Goal: Use online tool/utility: Utilize a website feature to perform a specific function

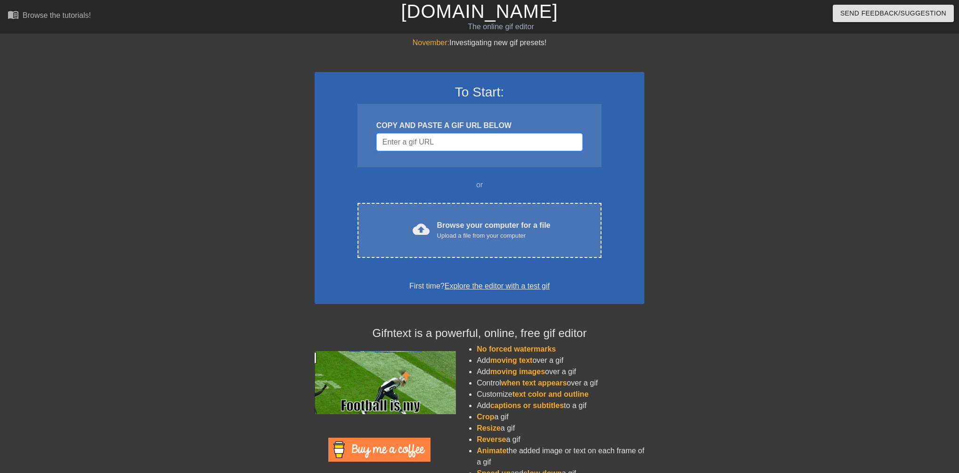
click at [428, 143] on input "Username" at bounding box center [479, 142] width 206 height 18
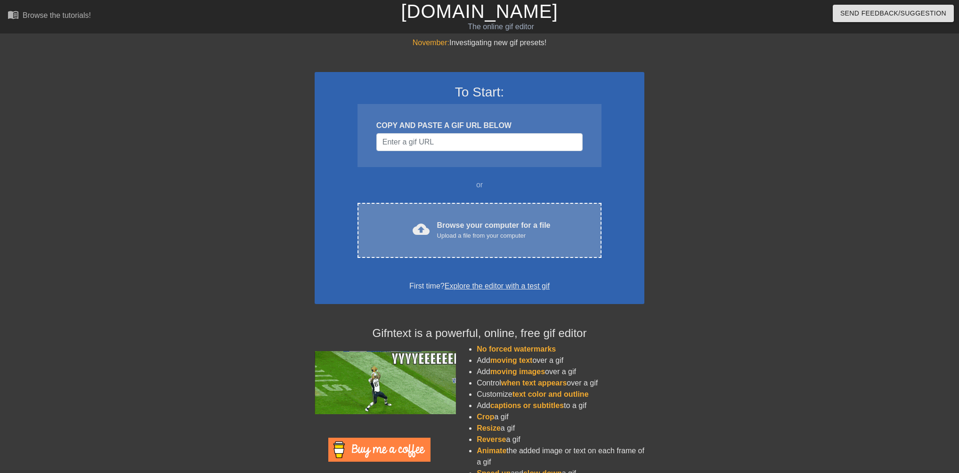
click at [475, 224] on div "Browse your computer for a file Upload a file from your computer" at bounding box center [493, 230] width 113 height 21
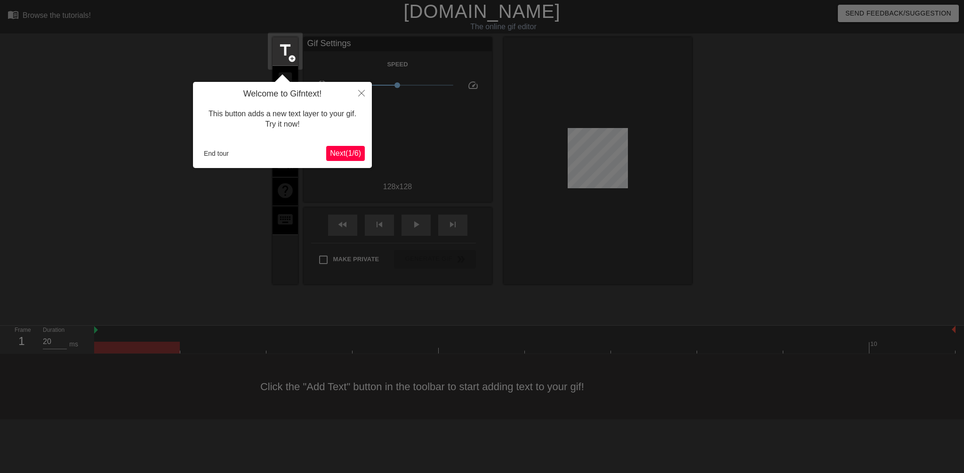
click at [345, 151] on span "Next ( 1 / 6 )" at bounding box center [345, 153] width 31 height 8
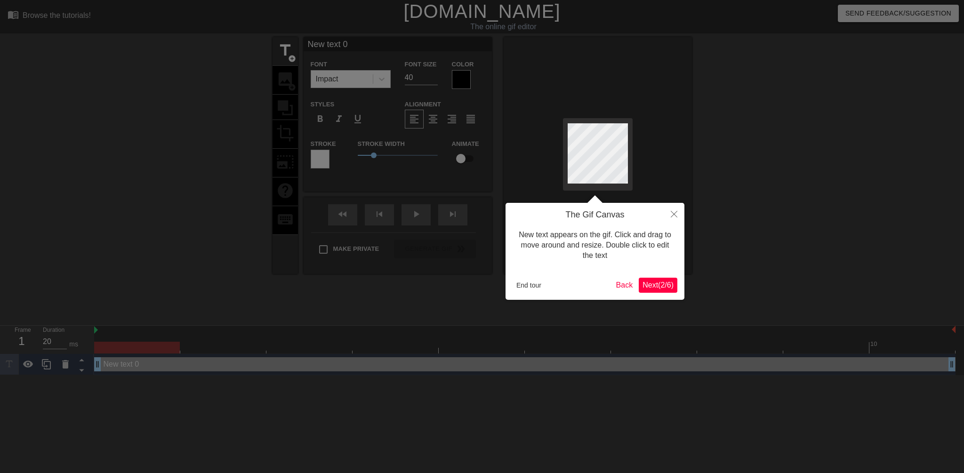
click at [662, 285] on span "Next ( 2 / 6 )" at bounding box center [658, 285] width 31 height 8
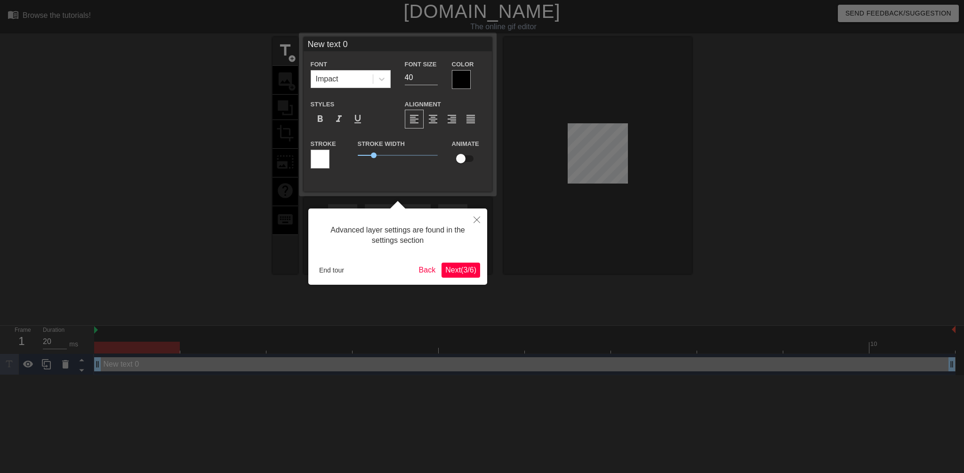
click at [450, 270] on span "Next ( 3 / 6 )" at bounding box center [460, 270] width 31 height 8
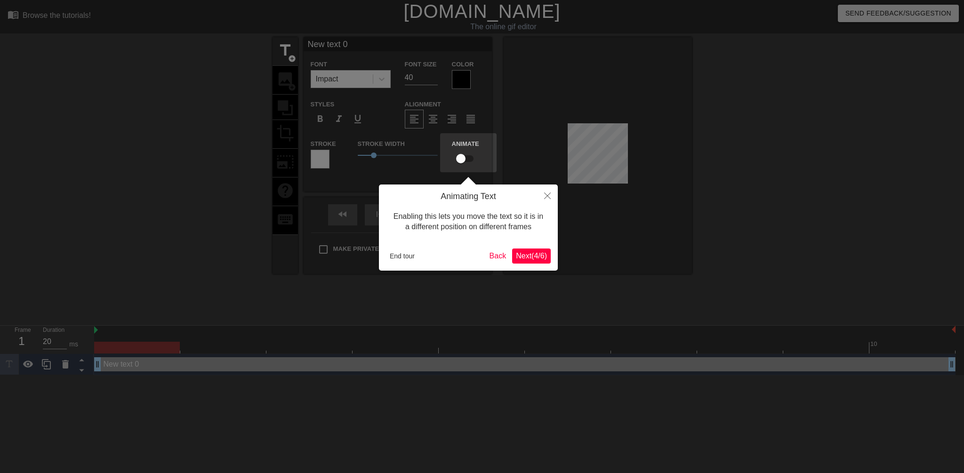
click at [537, 248] on div "Animating Text Enabling this lets you move the text so it is in a different pos…" at bounding box center [468, 228] width 179 height 86
click at [542, 252] on span "Next ( 4 / 6 )" at bounding box center [531, 256] width 31 height 8
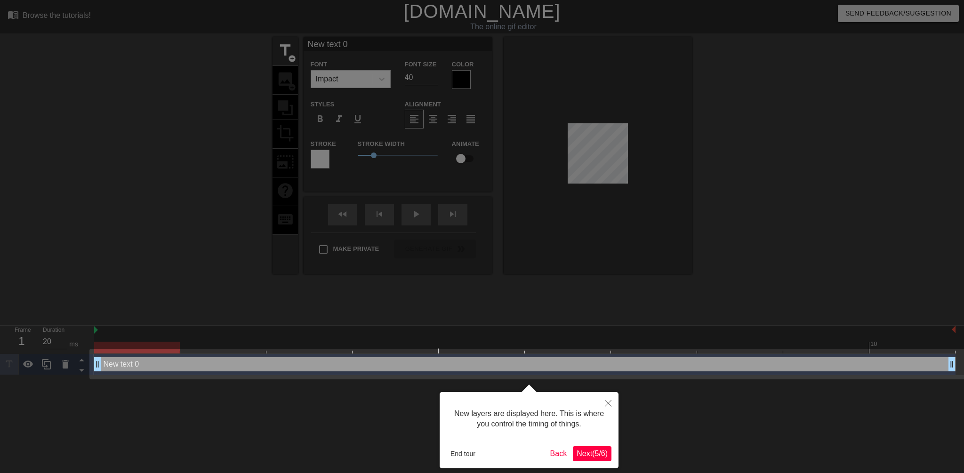
click at [591, 452] on span "Next ( 5 / 6 )" at bounding box center [592, 454] width 31 height 8
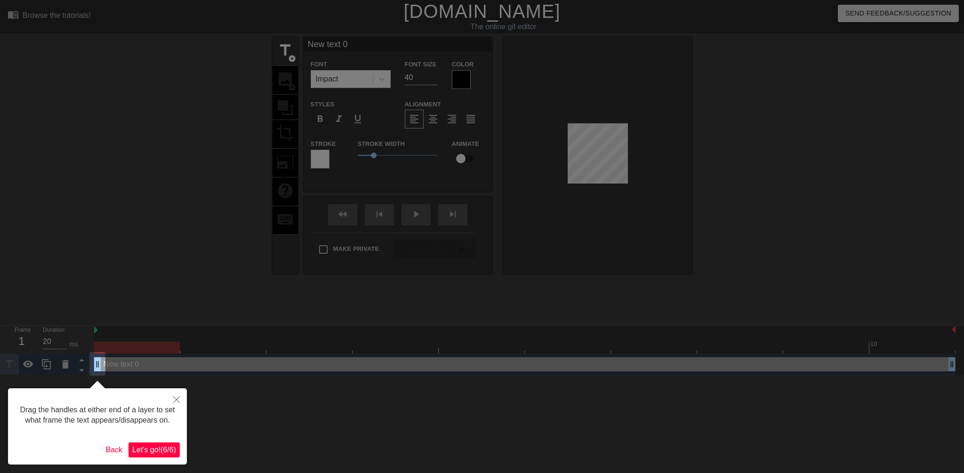
click at [153, 451] on span "Let's go! ( 6 / 6 )" at bounding box center [154, 450] width 44 height 8
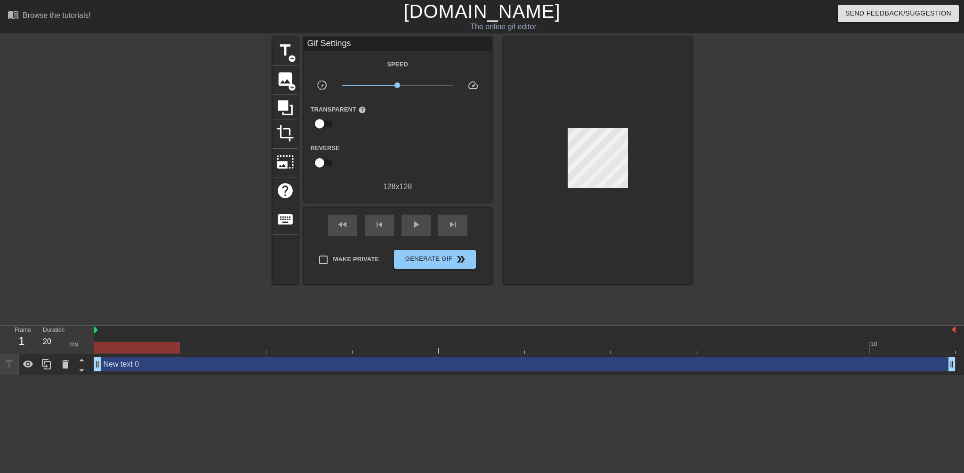
click at [571, 164] on div at bounding box center [598, 160] width 188 height 247
click at [284, 156] on span "photo_size_select_large" at bounding box center [285, 162] width 18 height 18
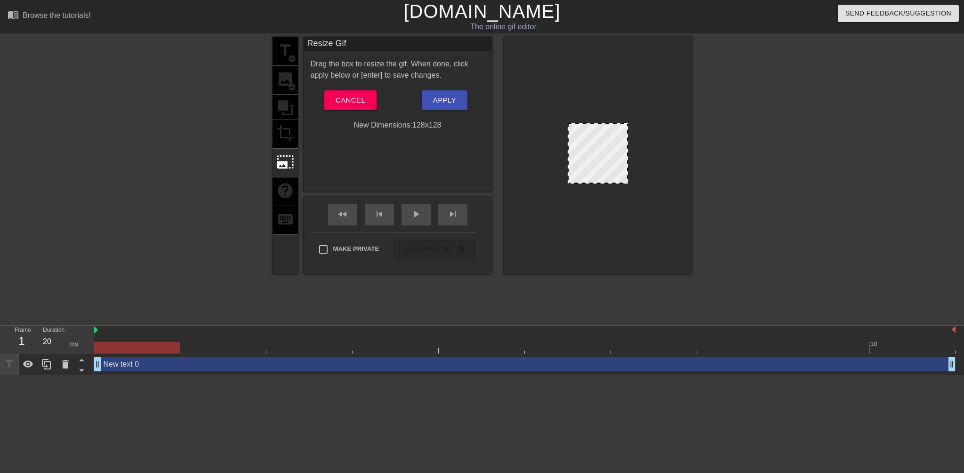
drag, startPoint x: 627, startPoint y: 123, endPoint x: 635, endPoint y: 115, distance: 11.0
click at [635, 115] on div at bounding box center [598, 155] width 188 height 237
drag, startPoint x: 624, startPoint y: 128, endPoint x: 630, endPoint y: 123, distance: 7.7
click at [630, 123] on div at bounding box center [598, 155] width 188 height 237
drag, startPoint x: 627, startPoint y: 130, endPoint x: 634, endPoint y: 130, distance: 6.6
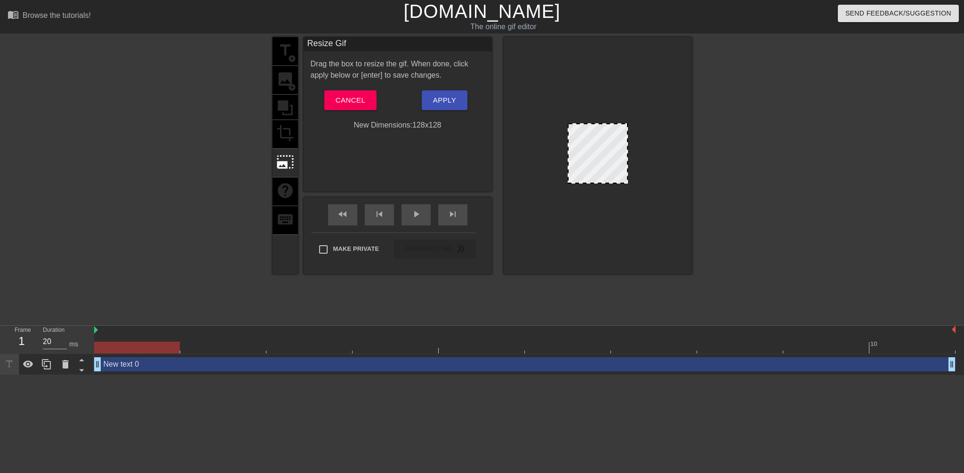
click at [634, 130] on div at bounding box center [598, 155] width 188 height 237
drag, startPoint x: 627, startPoint y: 133, endPoint x: 683, endPoint y: 139, distance: 56.9
click at [683, 139] on div at bounding box center [598, 155] width 188 height 237
click at [549, 198] on div at bounding box center [598, 155] width 188 height 237
click at [349, 99] on span "Cancel" at bounding box center [351, 100] width 30 height 12
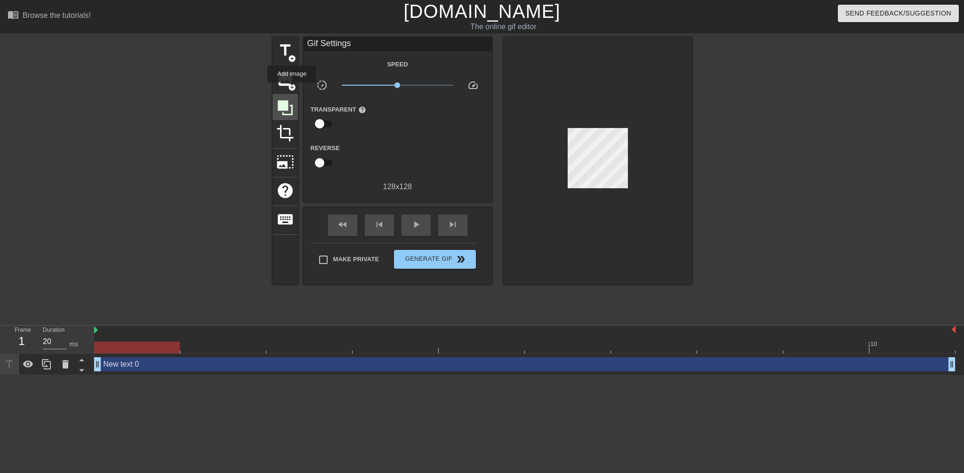
click at [292, 104] on icon at bounding box center [285, 107] width 15 height 15
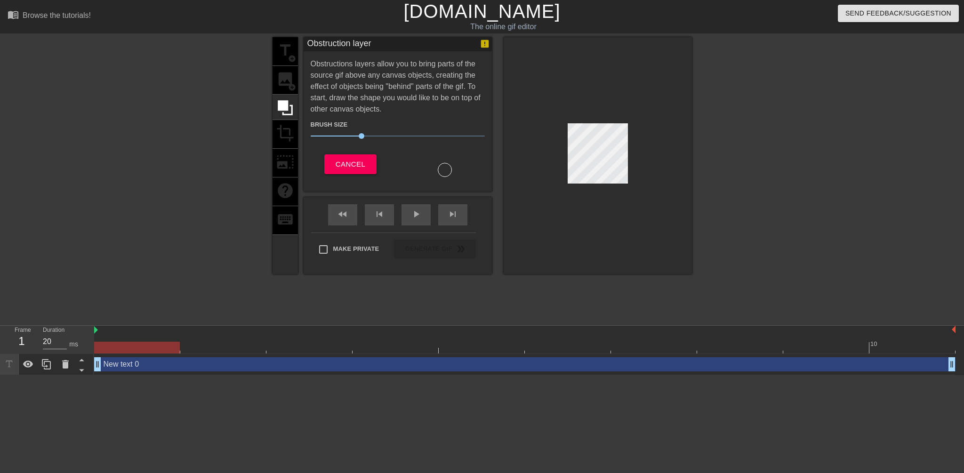
click at [410, 87] on div "Obstructions layers allow you to bring parts of the source gif above any canvas…" at bounding box center [398, 117] width 174 height 119
click at [286, 52] on div "title add_circle image add_circle crop photo_size_select_large help keyboard" at bounding box center [285, 155] width 25 height 237
click at [289, 77] on div "title add_circle image add_circle crop photo_size_select_large help keyboard" at bounding box center [285, 155] width 25 height 237
click at [282, 110] on icon at bounding box center [285, 108] width 18 height 18
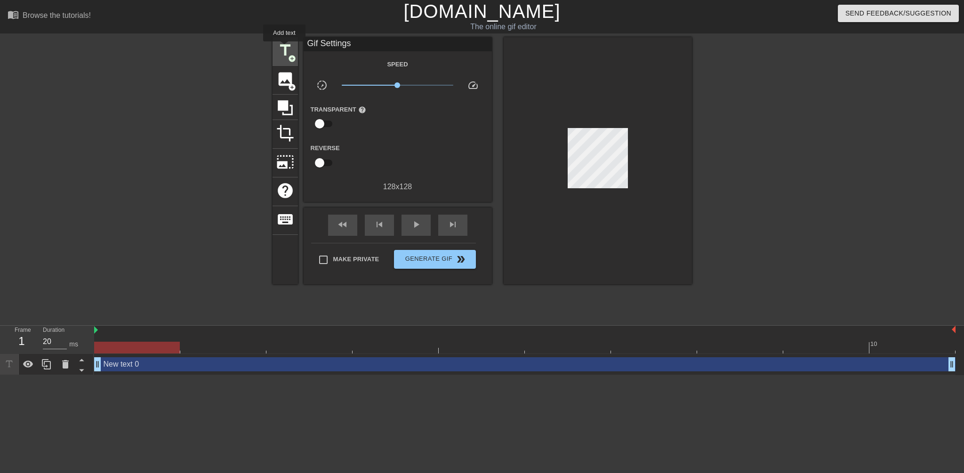
click at [284, 48] on span "title" at bounding box center [285, 50] width 18 height 18
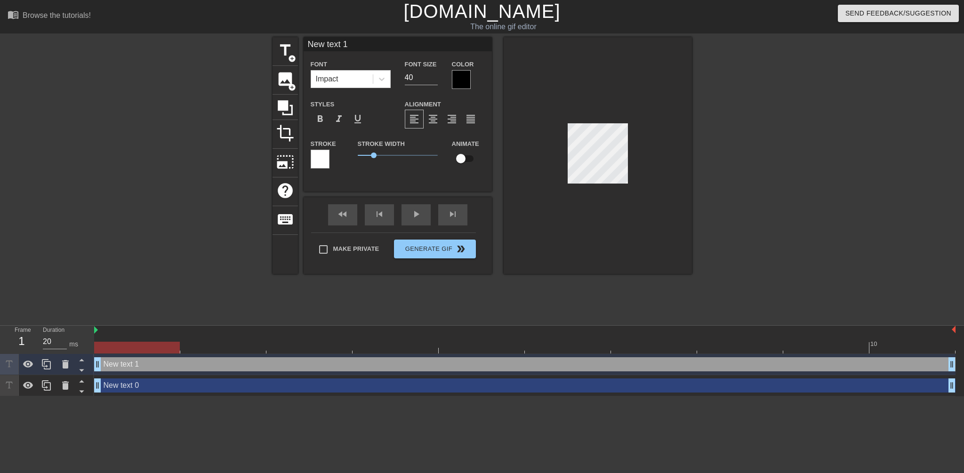
click at [130, 384] on div "New text 0 drag_handle drag_handle" at bounding box center [525, 386] width 862 height 14
type input "New text 0"
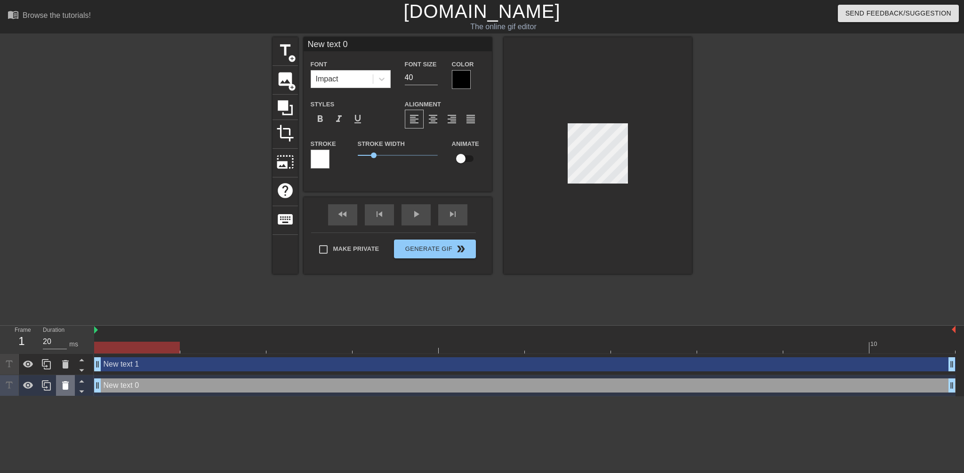
click at [67, 386] on icon at bounding box center [65, 385] width 7 height 8
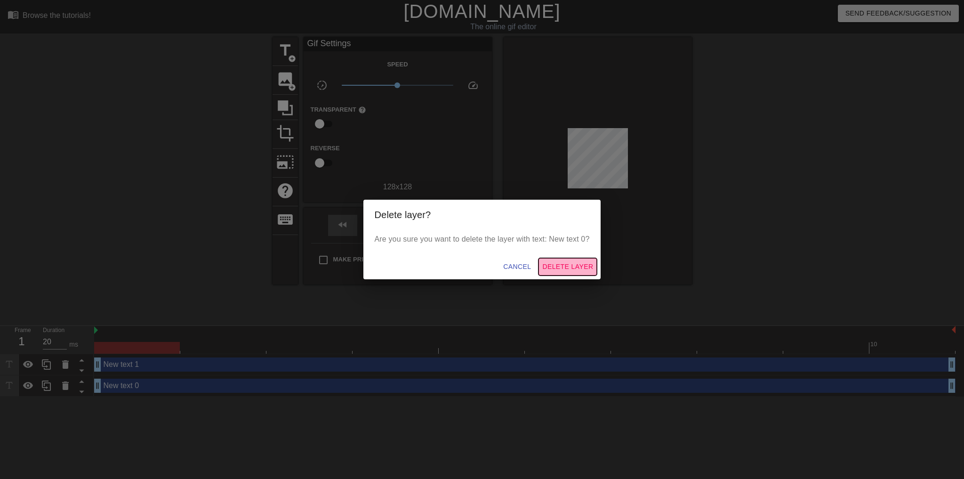
click at [555, 266] on span "Delete Layer" at bounding box center [567, 267] width 51 height 12
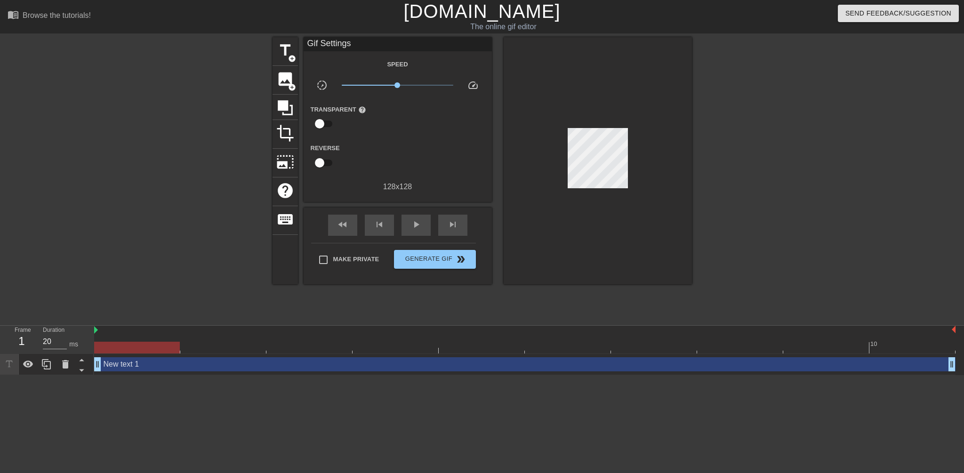
click at [170, 365] on div "New text 1 drag_handle drag_handle" at bounding box center [525, 364] width 862 height 14
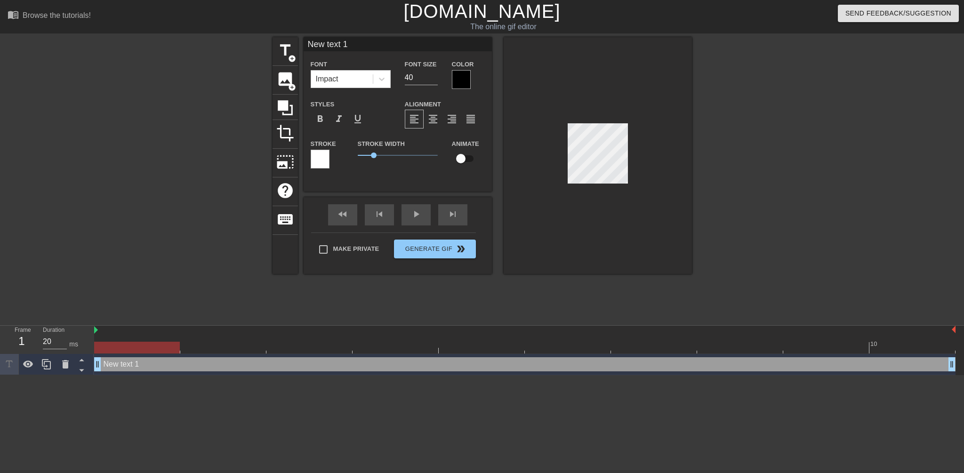
click at [172, 345] on div at bounding box center [137, 348] width 86 height 12
drag, startPoint x: 179, startPoint y: 345, endPoint x: 258, endPoint y: 344, distance: 79.1
click at [180, 342] on div at bounding box center [137, 348] width 86 height 12
drag, startPoint x: 291, startPoint y: 348, endPoint x: 128, endPoint y: 346, distance: 163.9
click at [128, 346] on div at bounding box center [137, 348] width 86 height 12
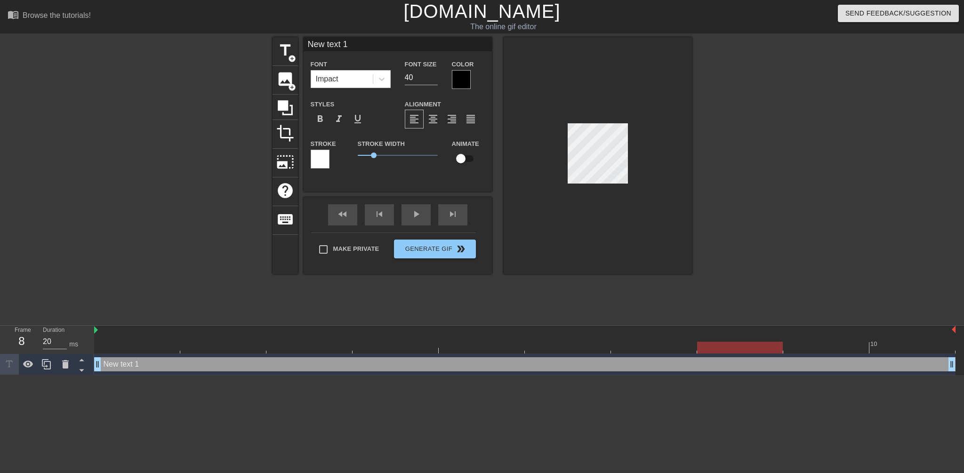
click at [132, 363] on div "New text 1 drag_handle drag_handle" at bounding box center [525, 364] width 862 height 14
click at [124, 365] on div "New text 1 drag_handle drag_handle" at bounding box center [525, 364] width 862 height 14
click at [125, 364] on div "New text 1 drag_handle drag_handle" at bounding box center [525, 364] width 862 height 14
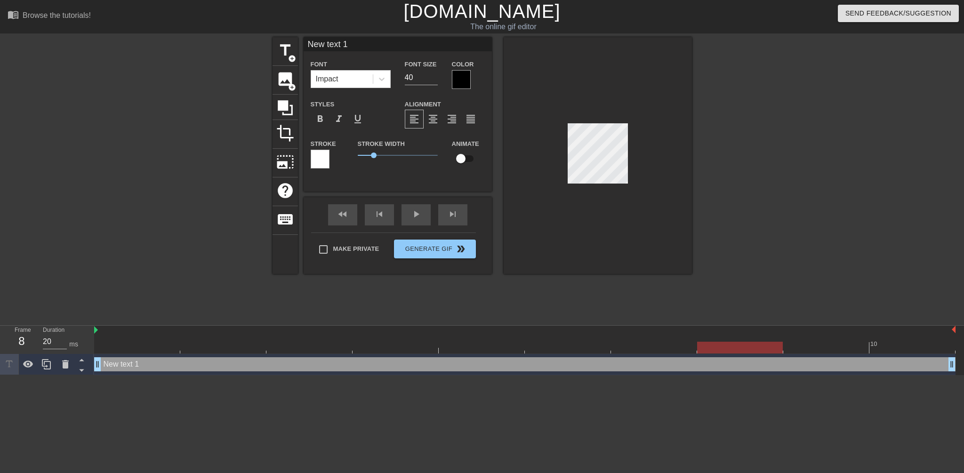
type input "A"
type textarea "A"
type input "Ak"
type textarea "Ak"
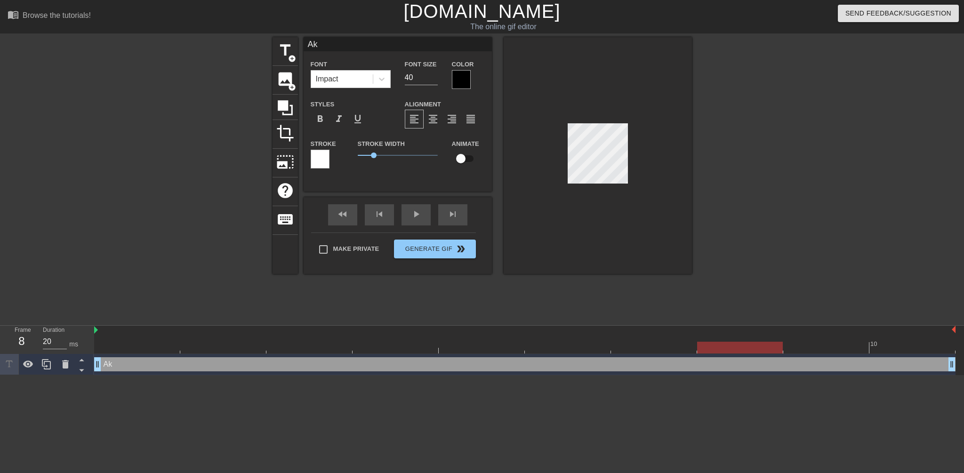
type input "A"
type textarea "A"
type input "Ac"
type textarea "Ac"
type input "Act"
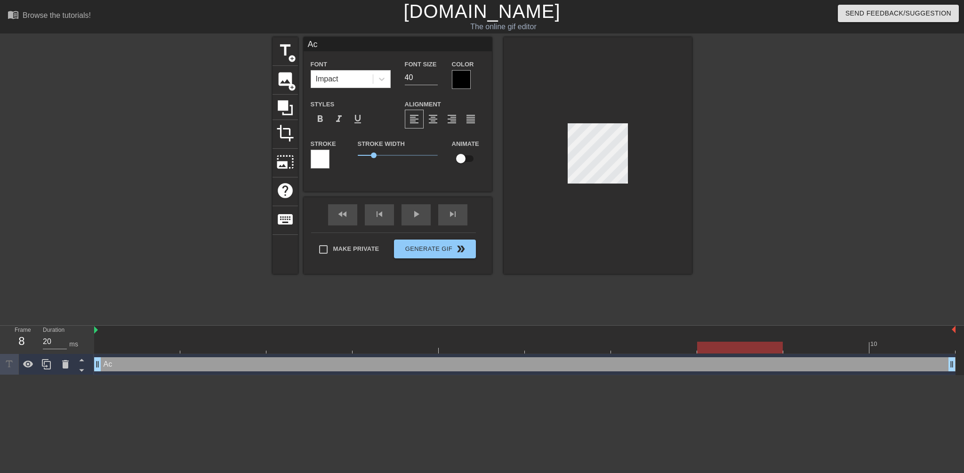
type textarea "Act"
type input "Actu"
type textarea "Actu"
type input "Actua"
type textarea "Actua"
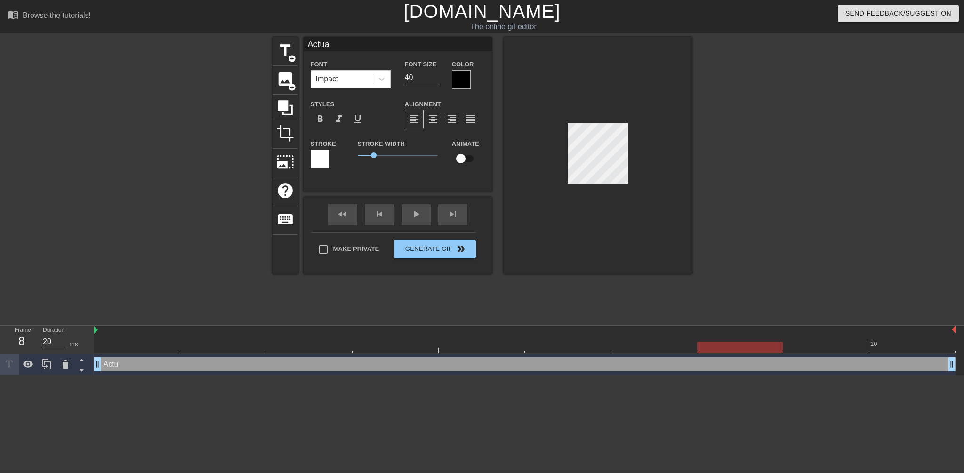
scroll to position [1, 1]
type input "Actual"
type textarea "Actual"
type input "Actuall"
type textarea "Actuall"
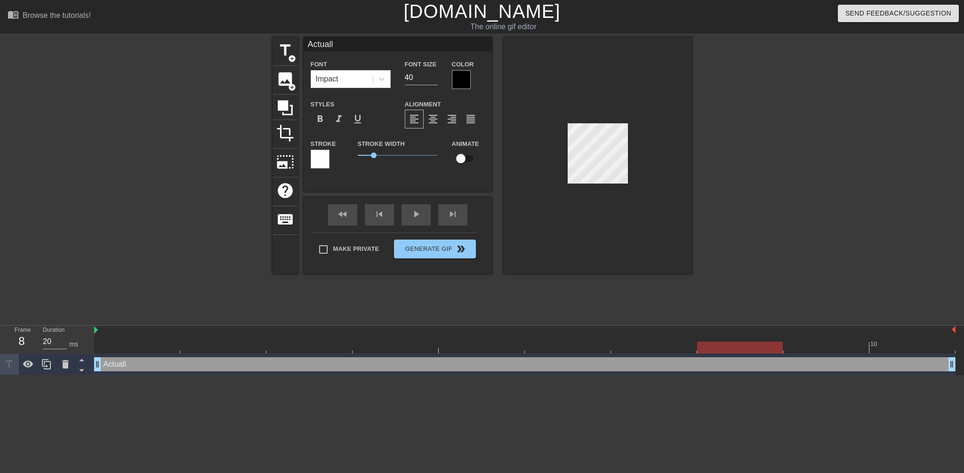
type input "Actually"
type textarea "Actually"
click at [434, 79] on input "39" at bounding box center [421, 77] width 33 height 15
click at [434, 79] on input "38" at bounding box center [421, 77] width 33 height 15
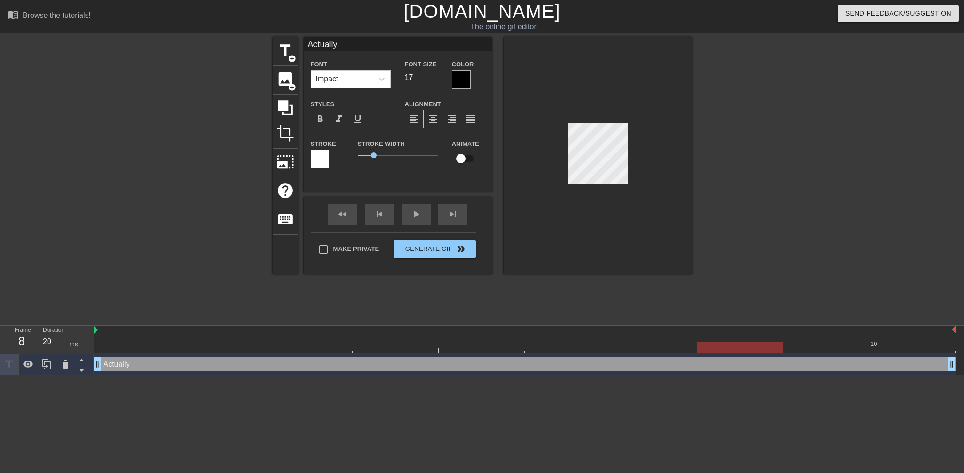
type input "17"
click at [434, 79] on input "17" at bounding box center [421, 77] width 33 height 15
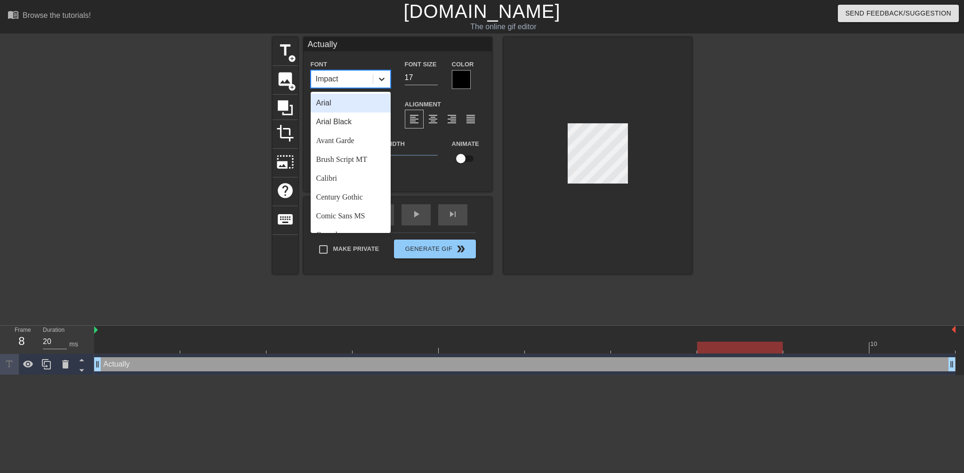
click at [373, 80] on div at bounding box center [381, 79] width 17 height 17
click at [348, 102] on div "Arial" at bounding box center [351, 103] width 80 height 19
click at [385, 78] on icon at bounding box center [381, 78] width 9 height 9
click at [365, 119] on div "Arial Black" at bounding box center [351, 122] width 80 height 19
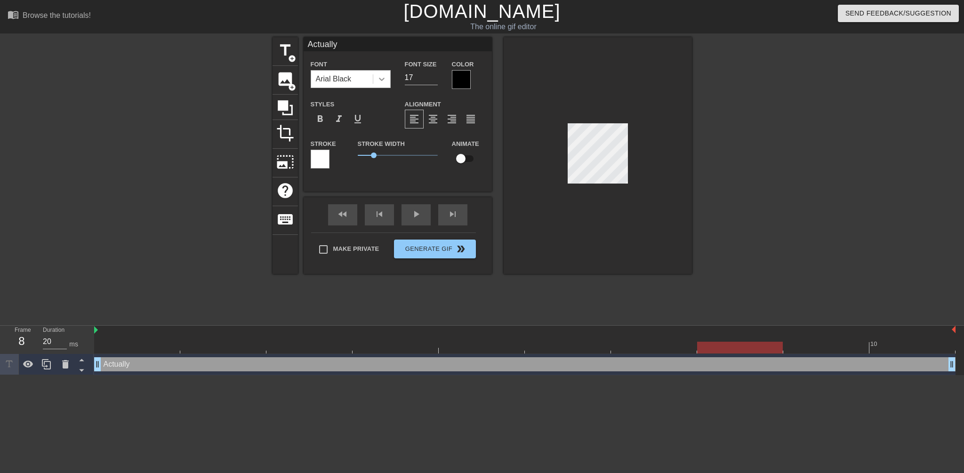
click at [384, 79] on icon at bounding box center [381, 78] width 9 height 9
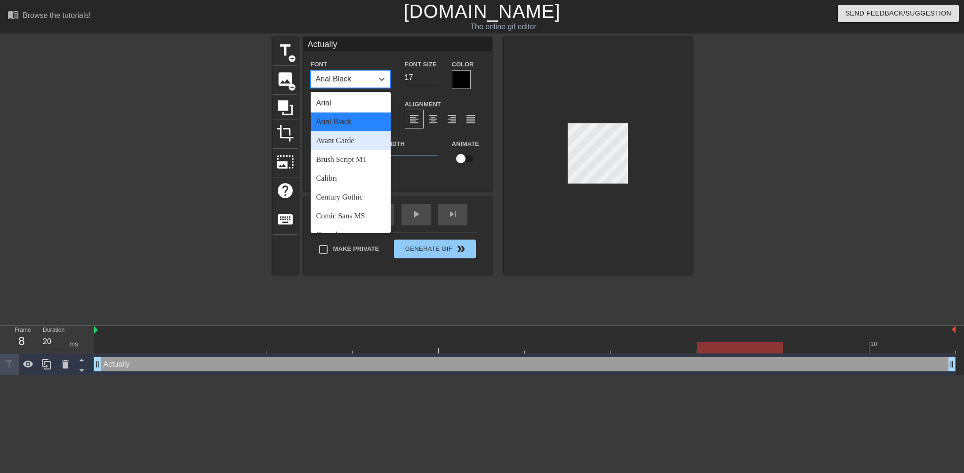
click at [359, 137] on div "Avant Garde" at bounding box center [351, 140] width 80 height 19
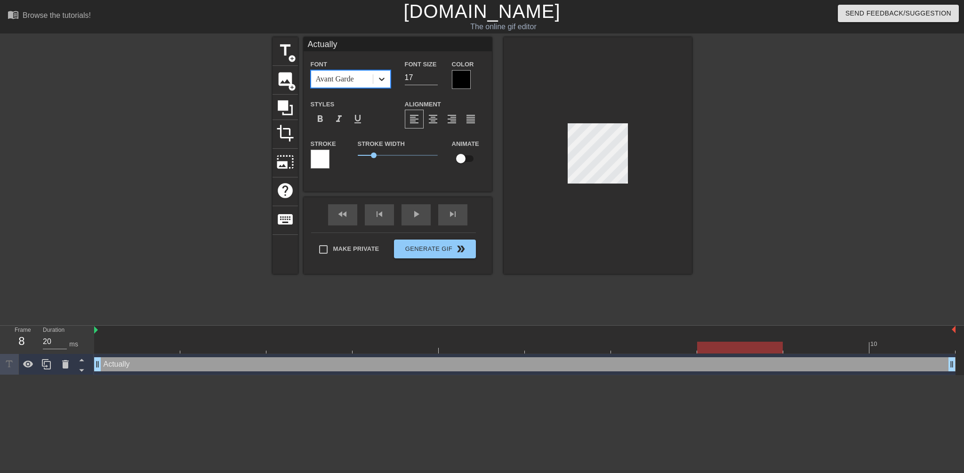
click at [384, 78] on icon at bounding box center [382, 79] width 6 height 3
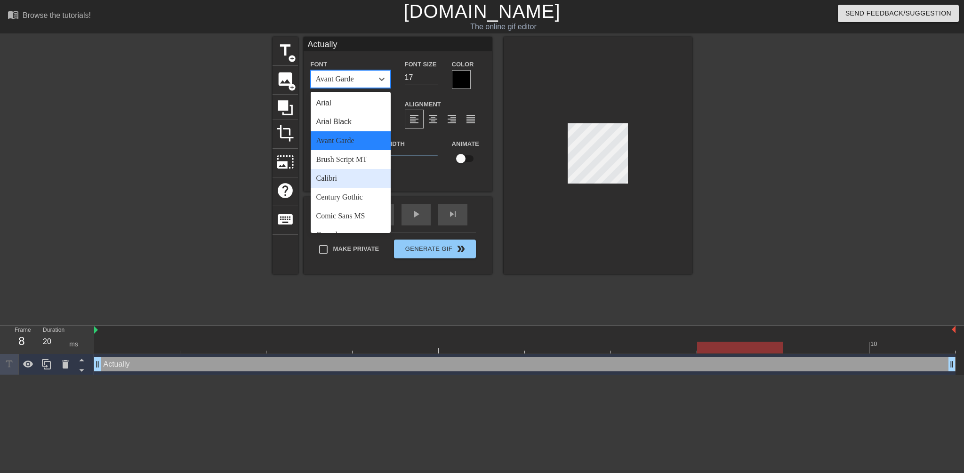
click at [342, 181] on div "Calibri" at bounding box center [351, 178] width 80 height 19
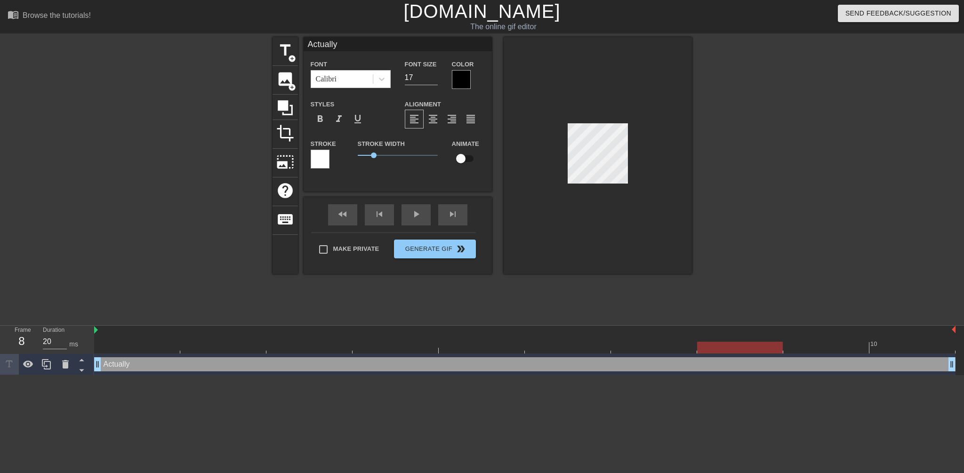
click at [644, 162] on div at bounding box center [598, 155] width 188 height 237
click at [680, 147] on div at bounding box center [598, 155] width 188 height 237
